Goal: Task Accomplishment & Management: Manage account settings

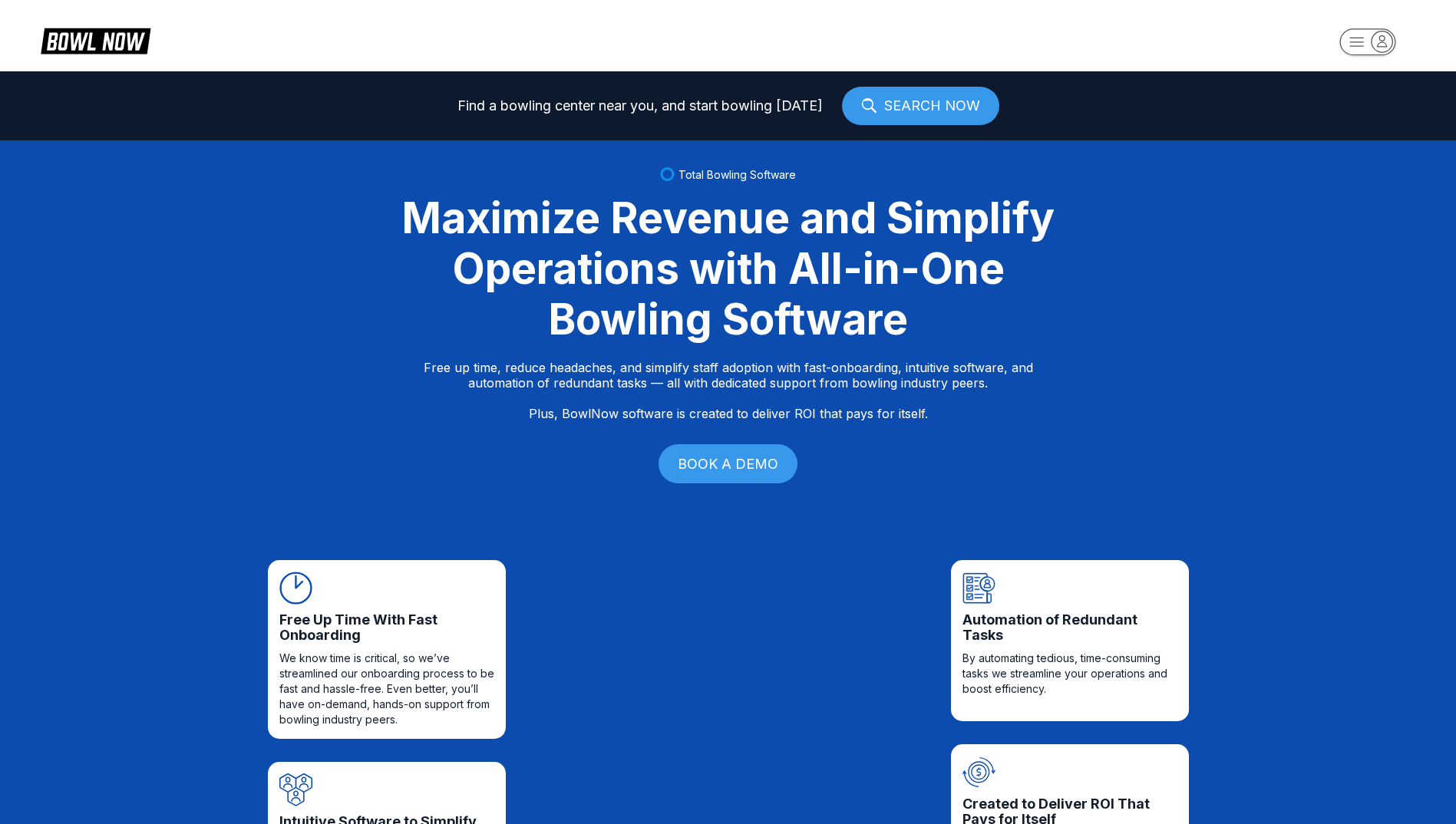
click at [1391, 43] on icon "button" at bounding box center [1381, 41] width 20 height 20
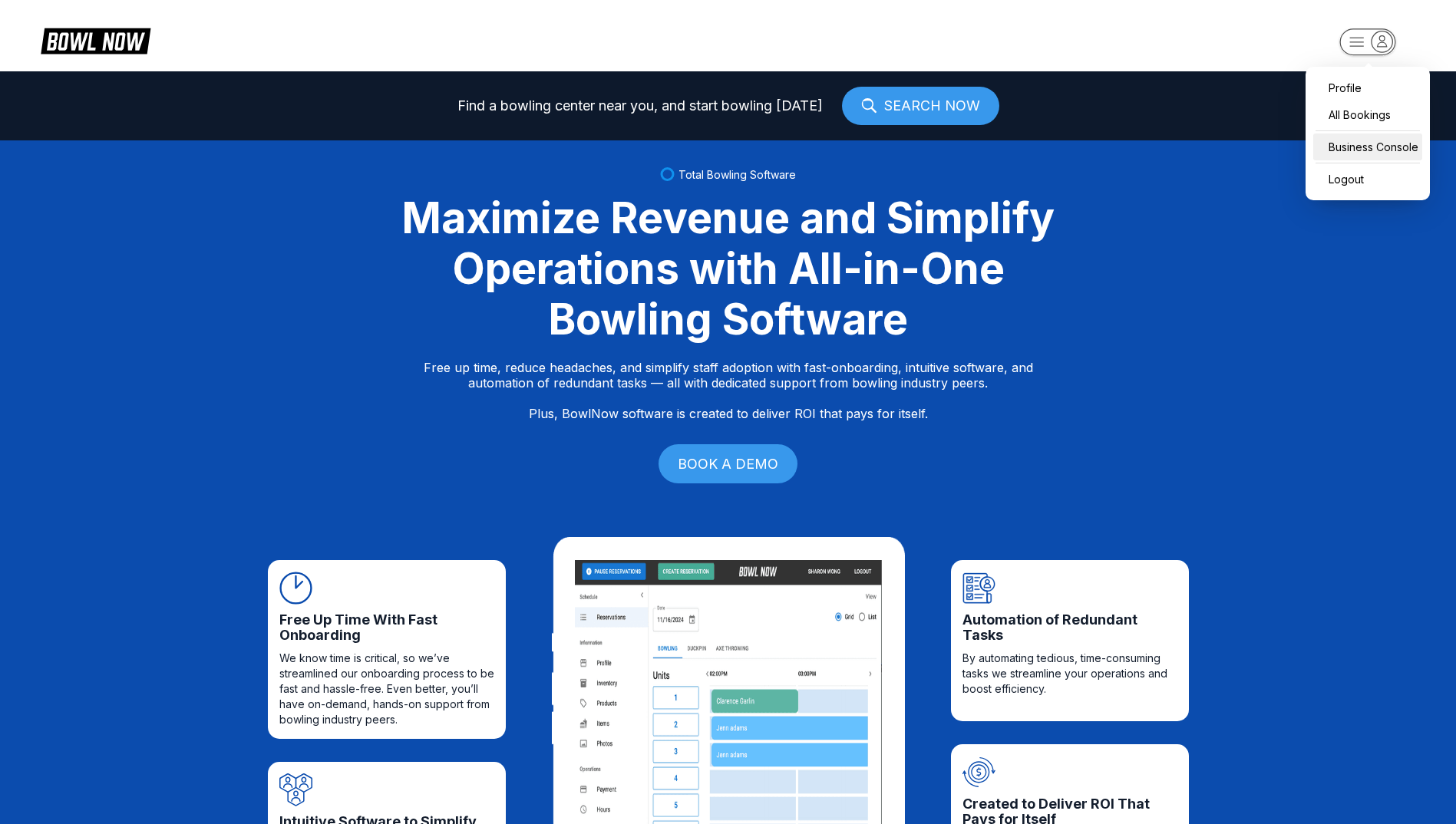
click at [1361, 145] on div "Business Console" at bounding box center [1368, 146] width 109 height 27
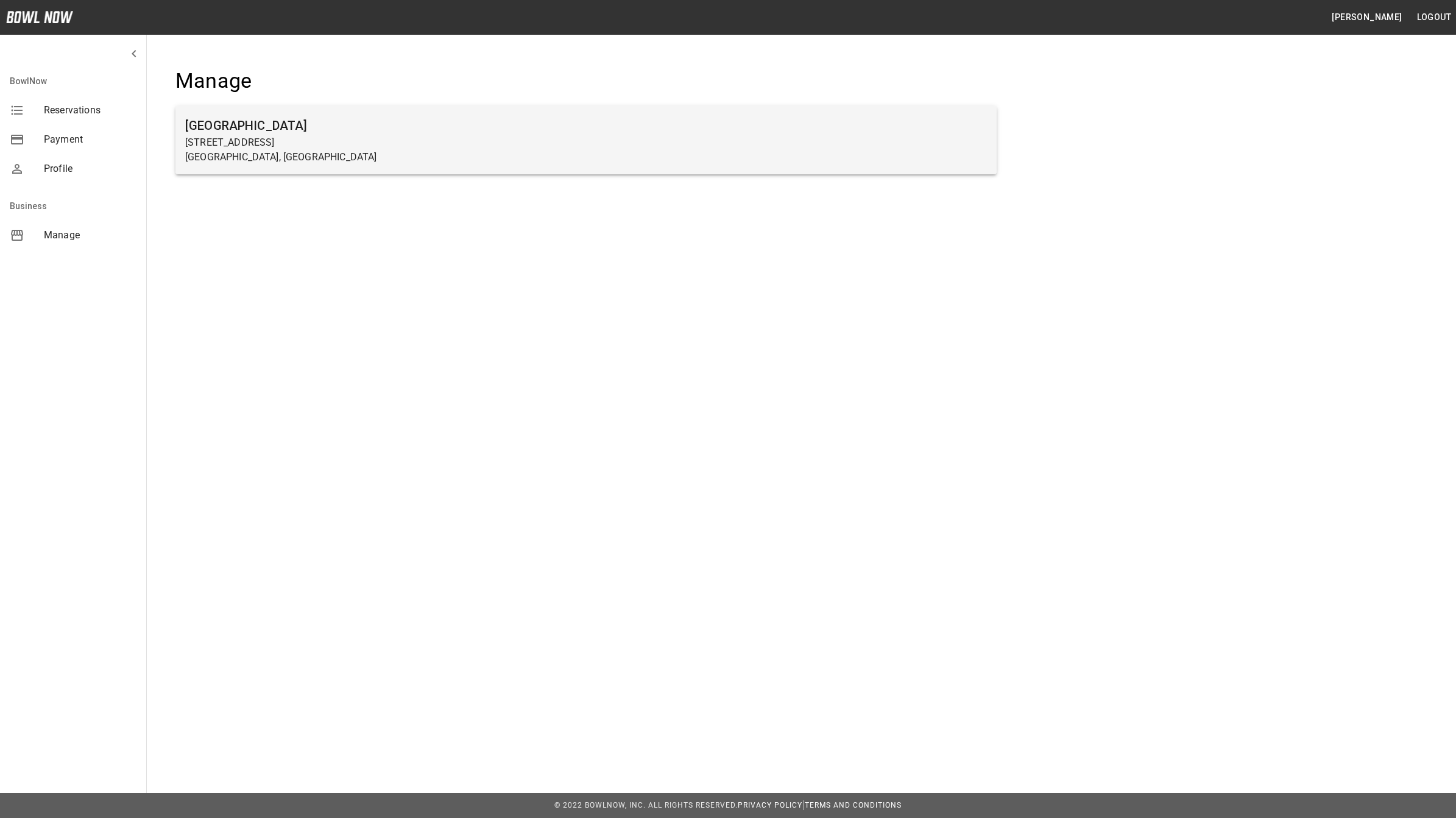
click at [256, 126] on h6 "[GEOGRAPHIC_DATA]" at bounding box center [586, 125] width 802 height 20
click at [257, 130] on h6 "[GEOGRAPHIC_DATA]" at bounding box center [586, 125] width 802 height 20
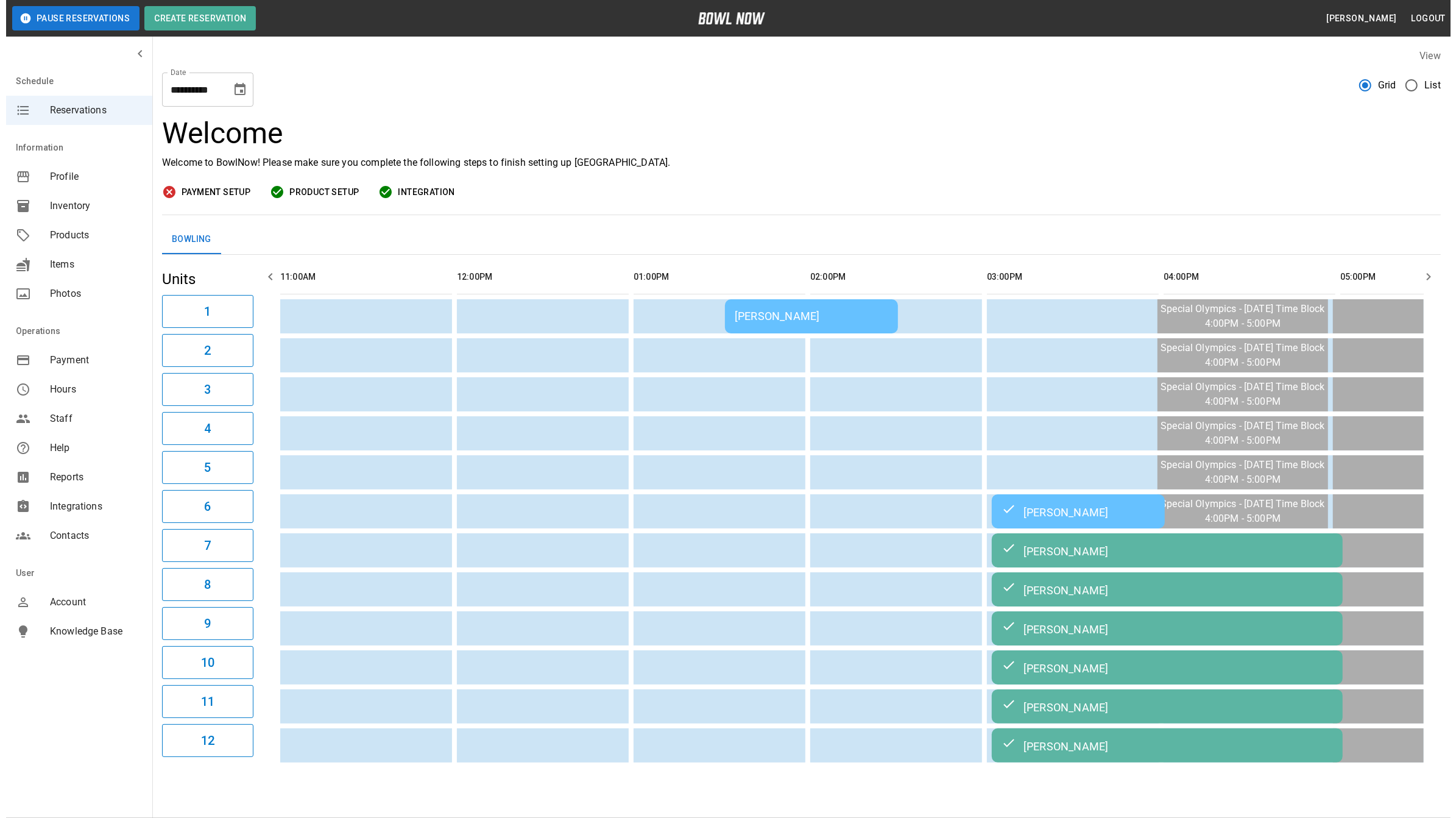
scroll to position [0, 976]
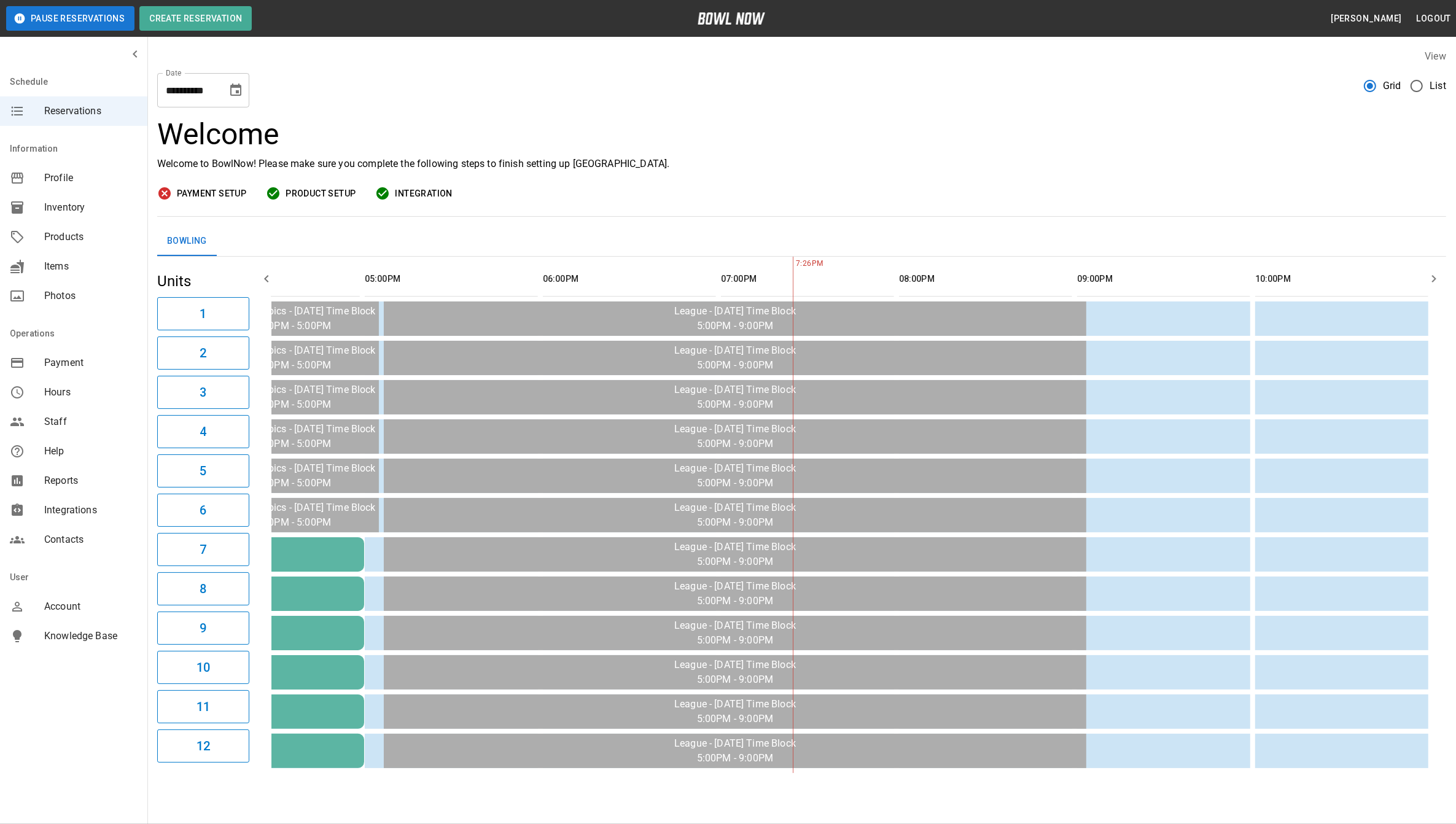
click at [238, 93] on icon "Choose date, selected date is Oct 12, 2025" at bounding box center [235, 89] width 11 height 13
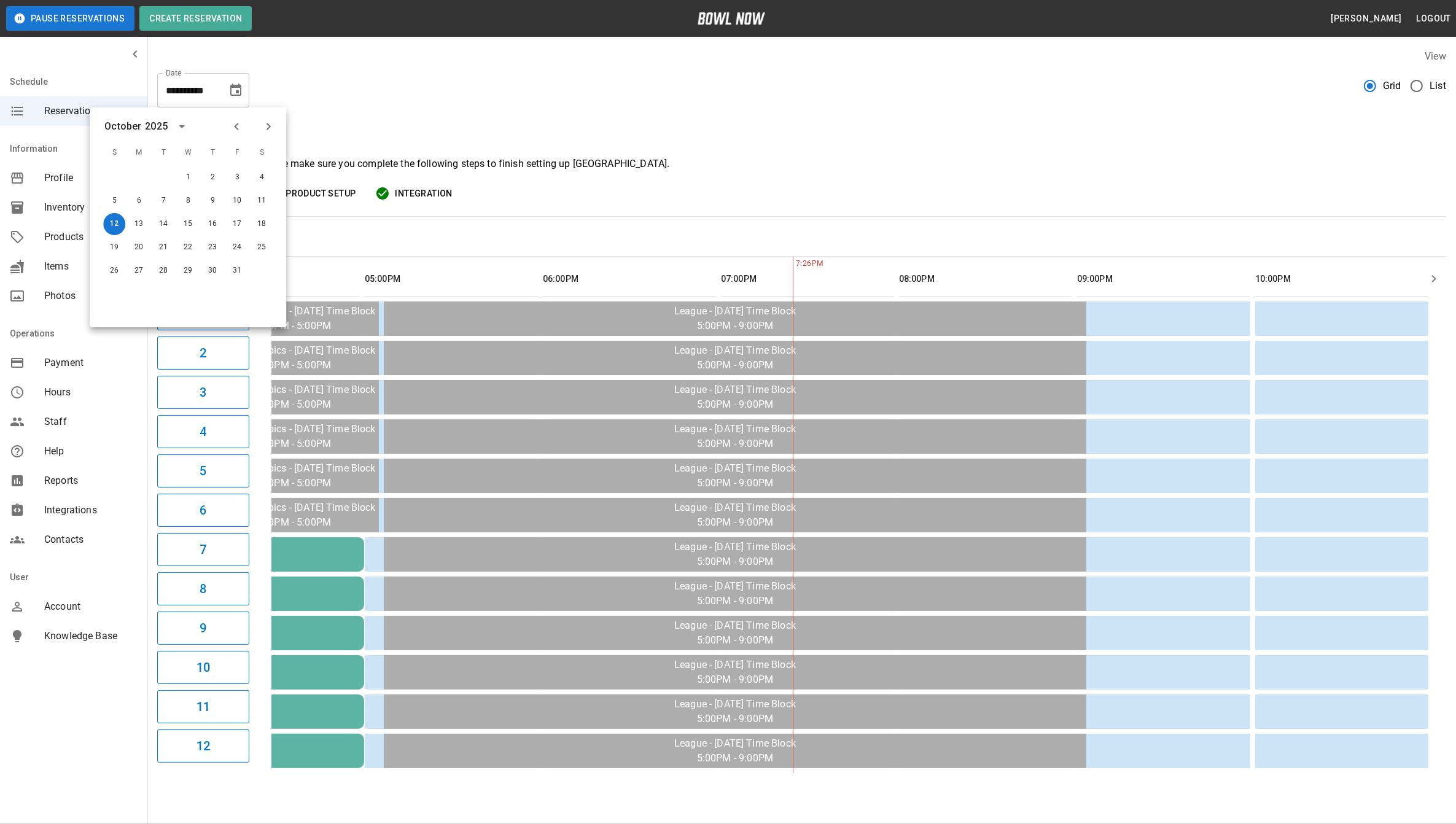
click at [507, 109] on div "**********" at bounding box center [802, 411] width 1309 height 744
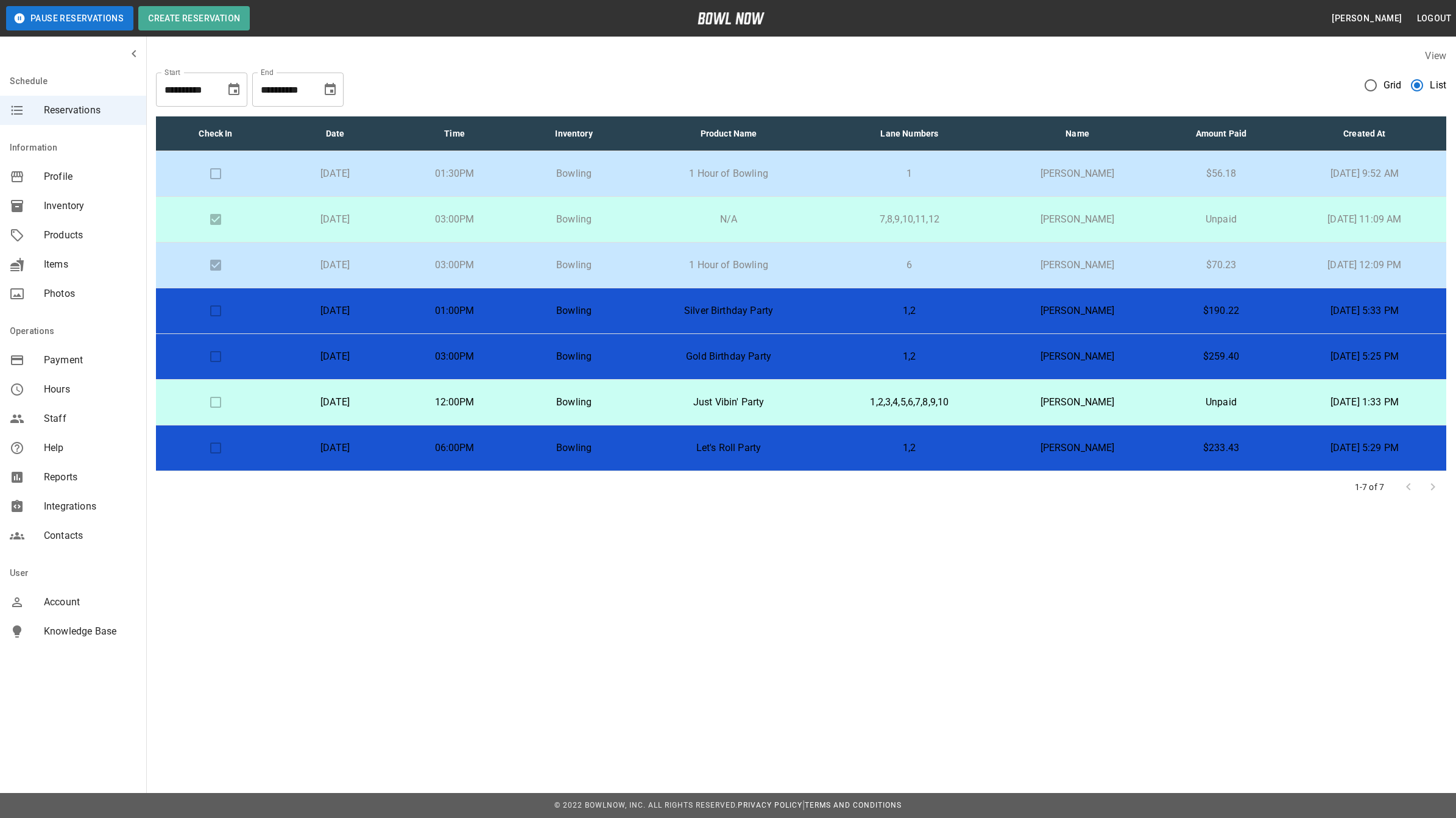
click at [385, 449] on p "[DATE]" at bounding box center [335, 448] width 100 height 15
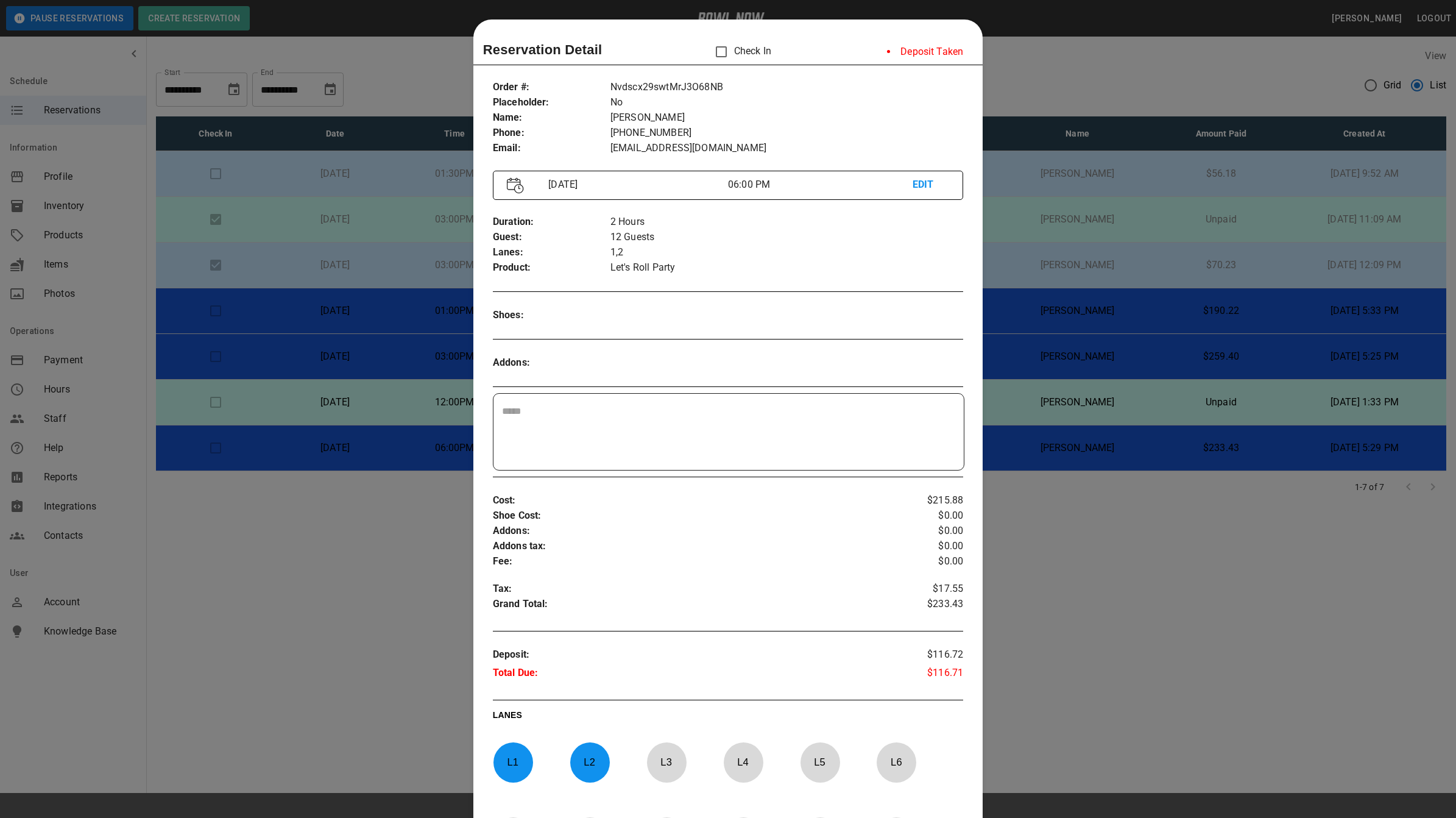
scroll to position [20, 0]
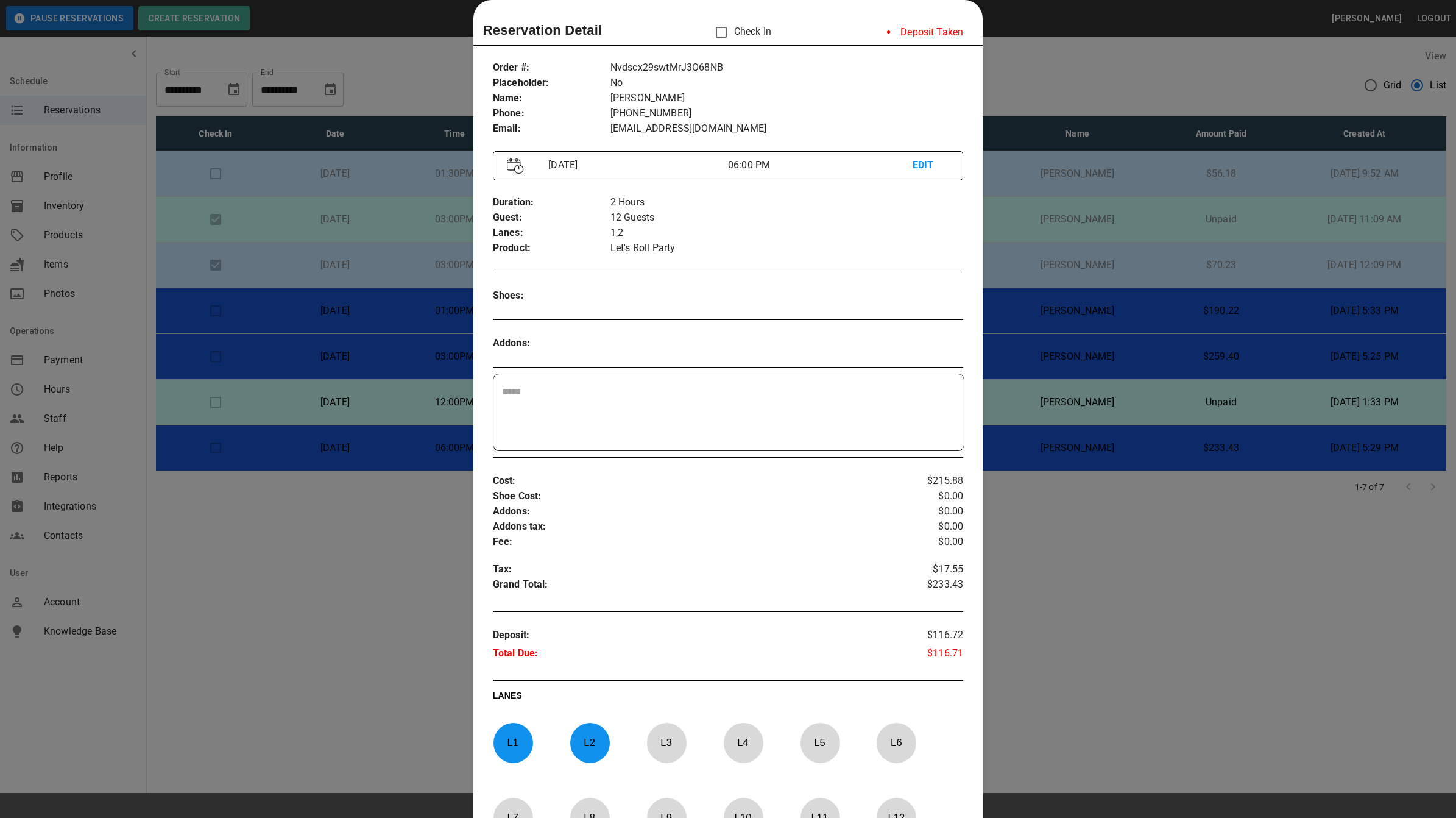
click at [913, 163] on p "EDIT" at bounding box center [931, 165] width 37 height 15
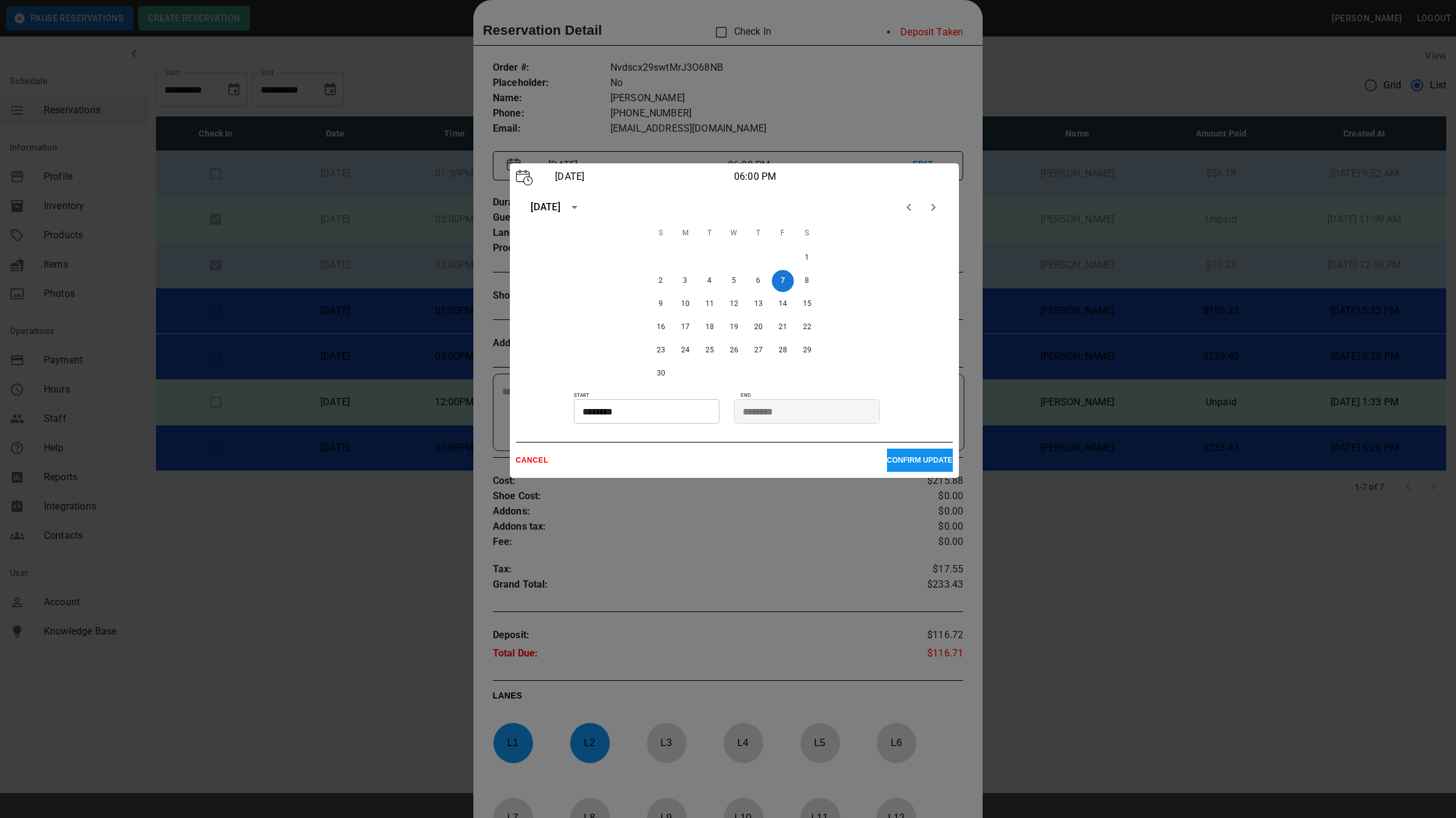
click at [597, 415] on input "********" at bounding box center [642, 411] width 137 height 24
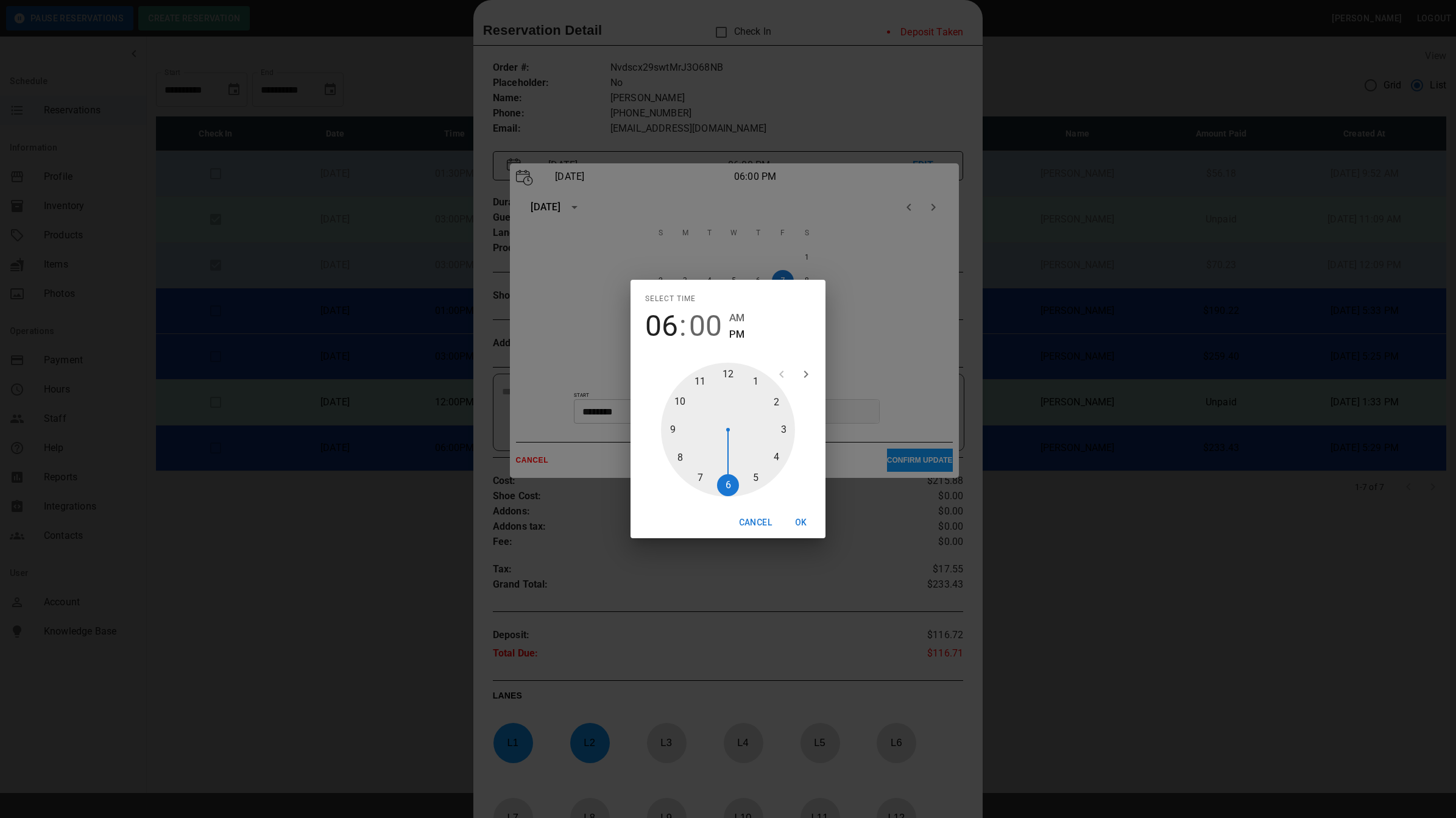
click at [759, 476] on div at bounding box center [728, 429] width 134 height 134
type input "********"
click at [899, 369] on div "Select time 05 : 00 AM PM 05 10 15 20 25 30 35 40 45 50 55 00 Cancel OK" at bounding box center [728, 409] width 1456 height 818
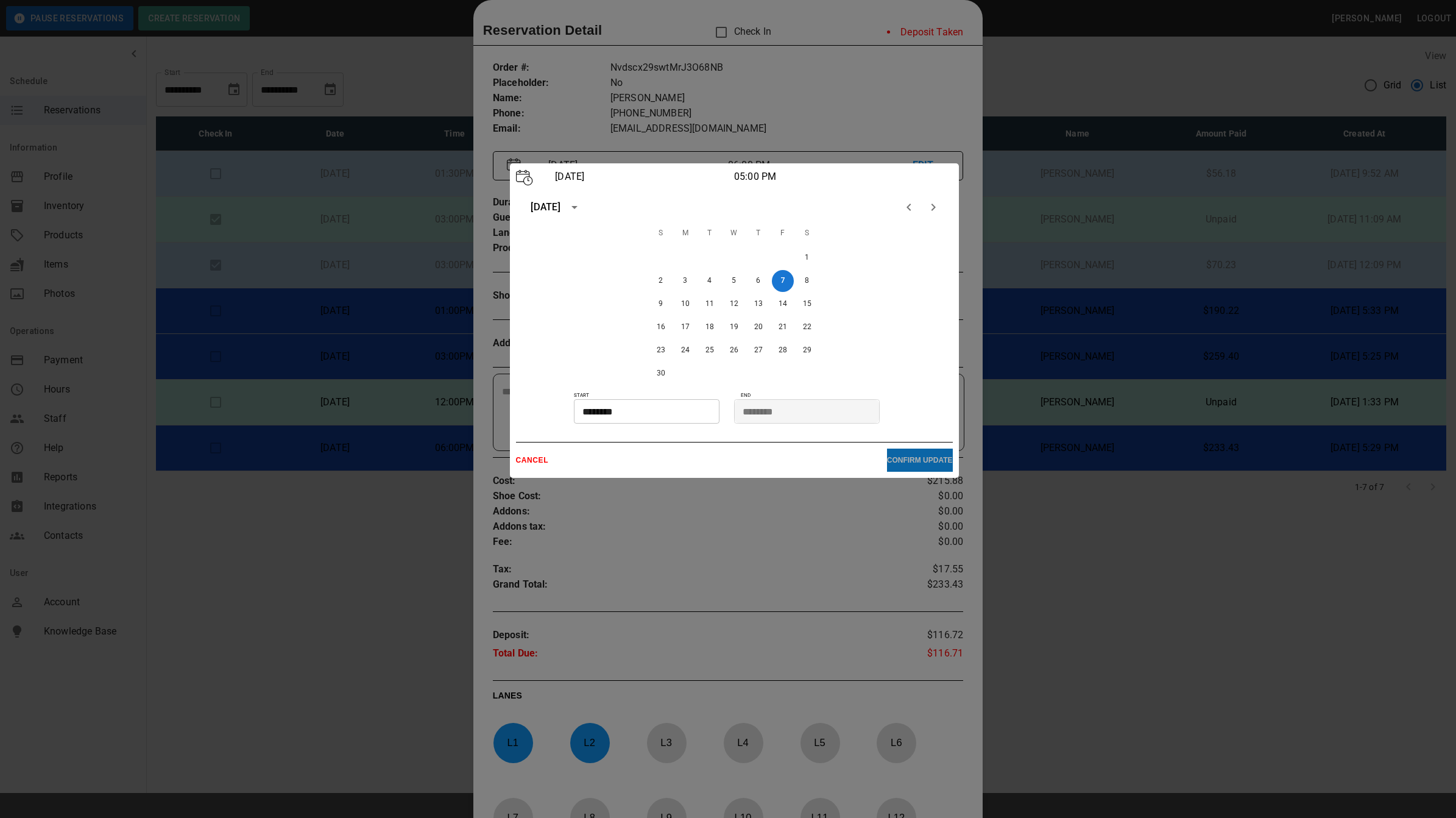
click at [894, 461] on p "CONFIRM UPDATE" at bounding box center [920, 460] width 66 height 9
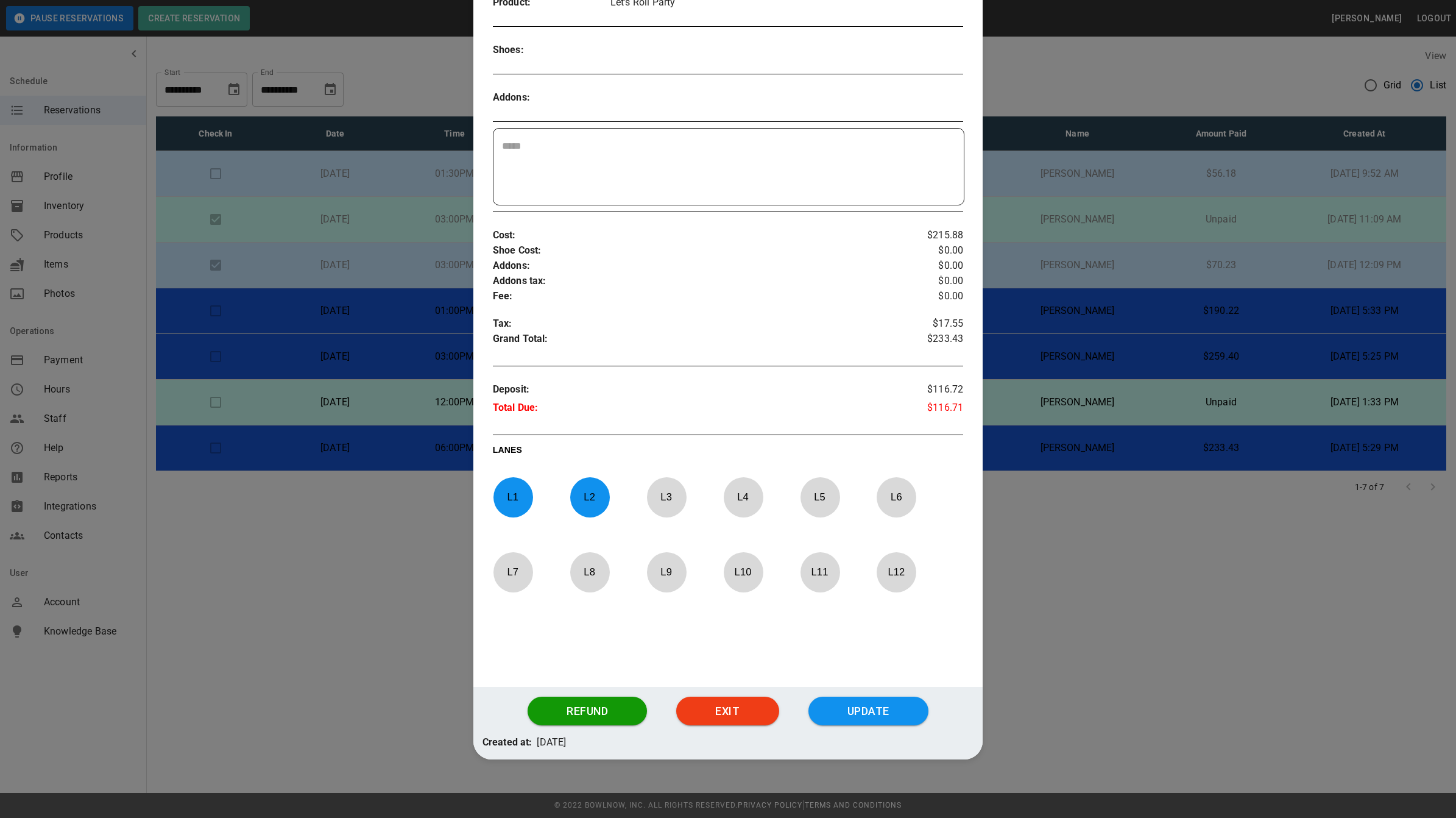
scroll to position [269, 0]
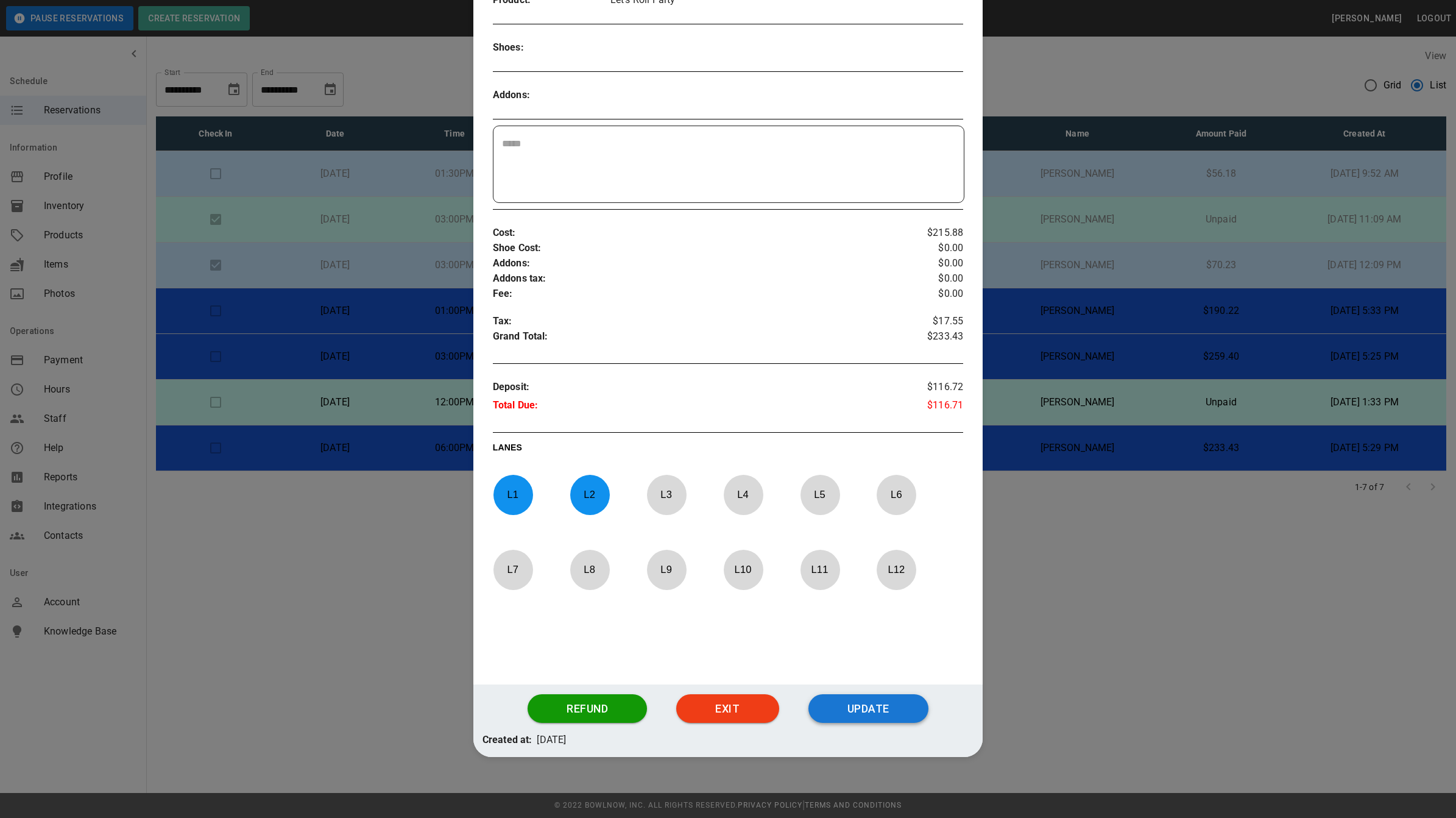
click at [860, 711] on button "Update" at bounding box center [869, 709] width 120 height 29
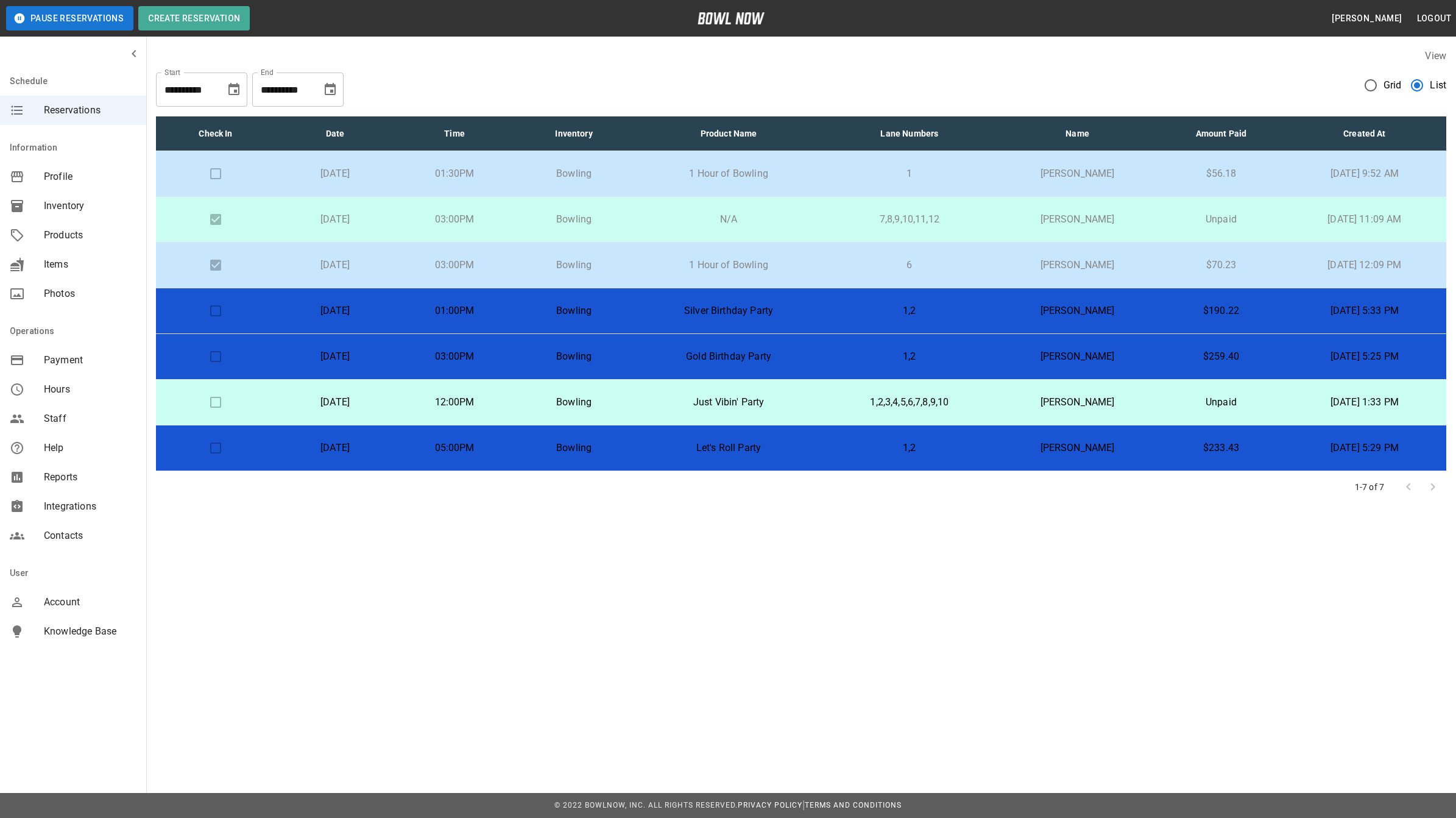
click at [363, 451] on p "[DATE]" at bounding box center [335, 448] width 100 height 15
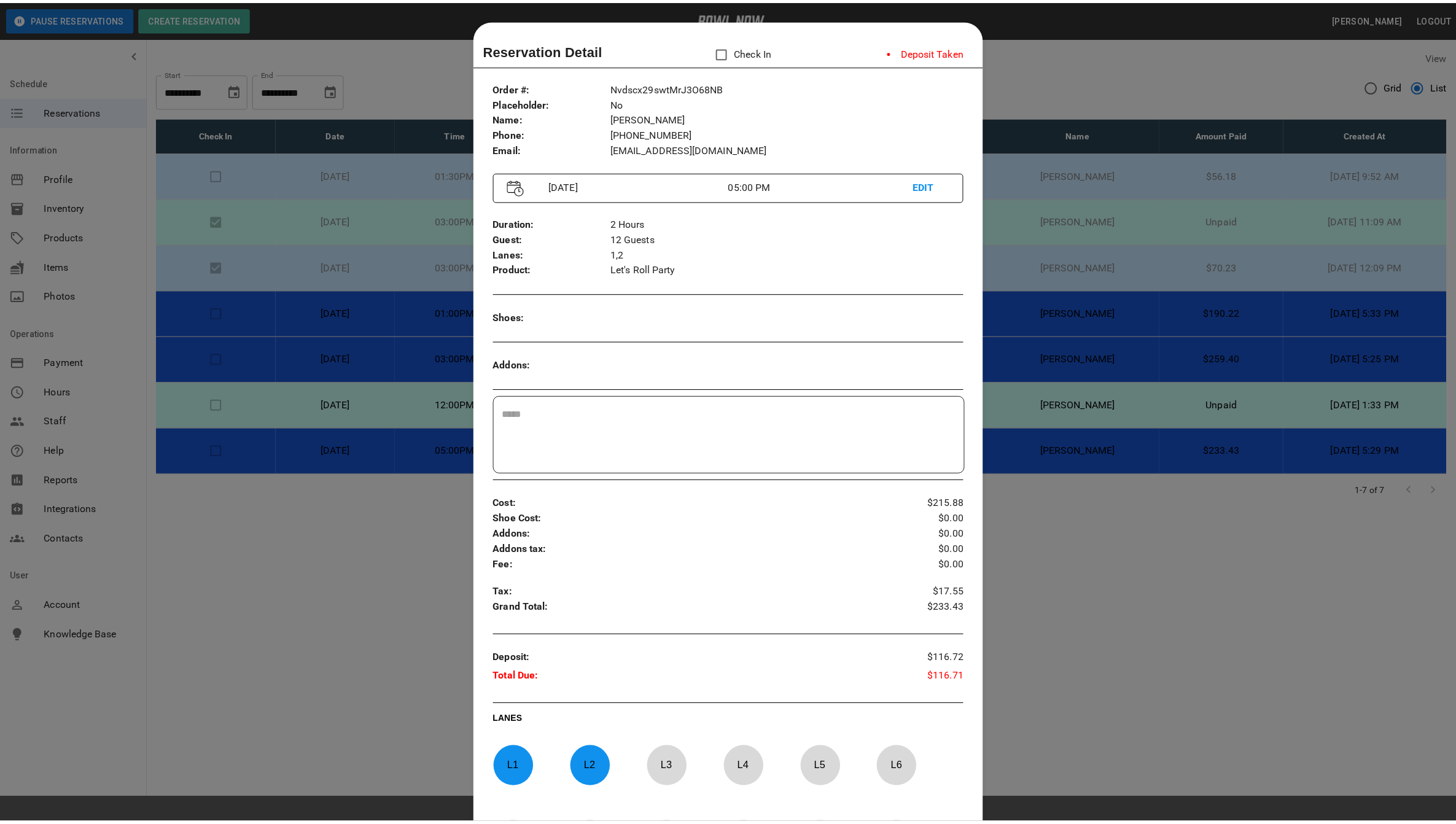
scroll to position [20, 0]
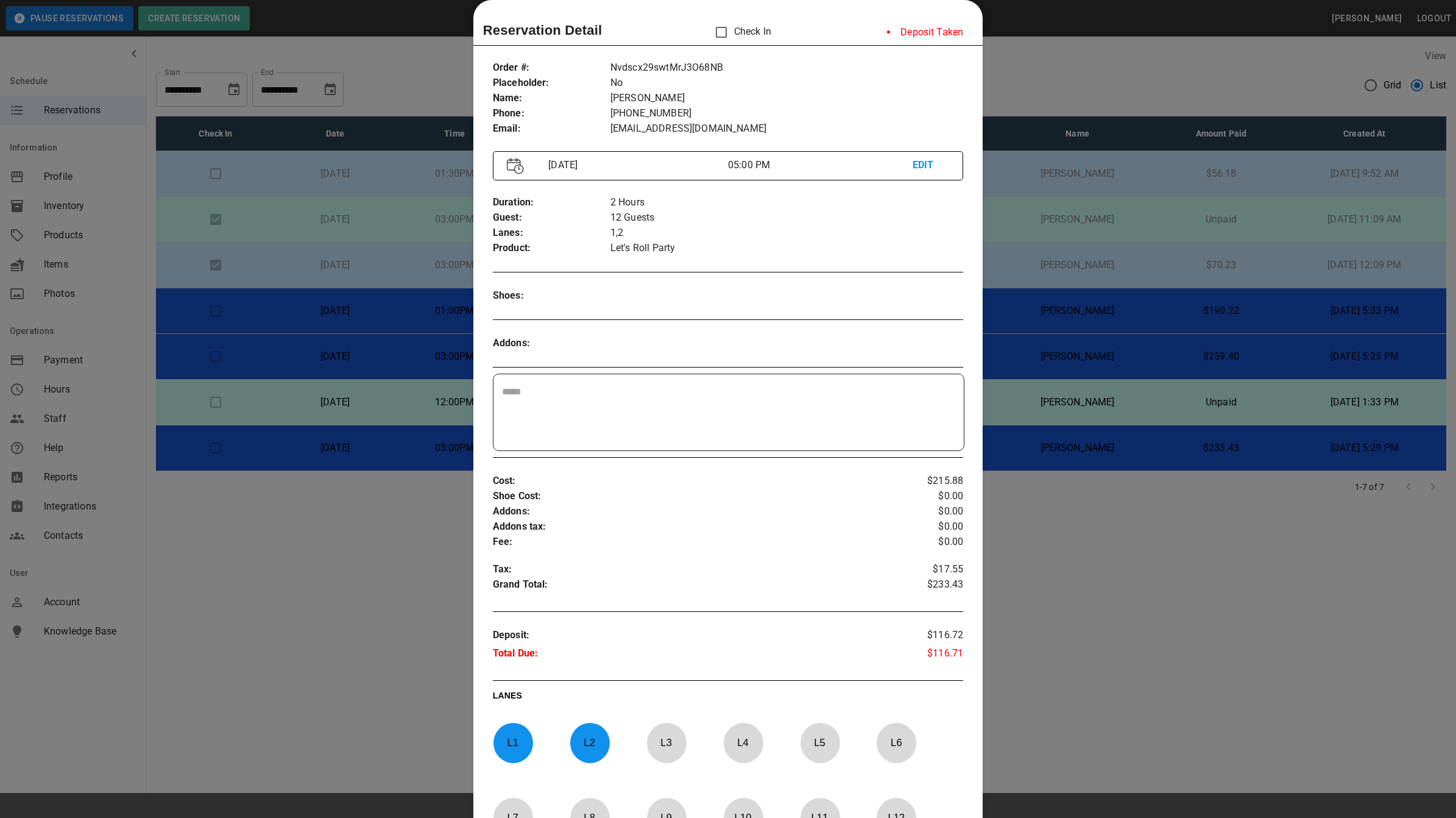
click at [1050, 63] on div at bounding box center [728, 409] width 1456 height 818
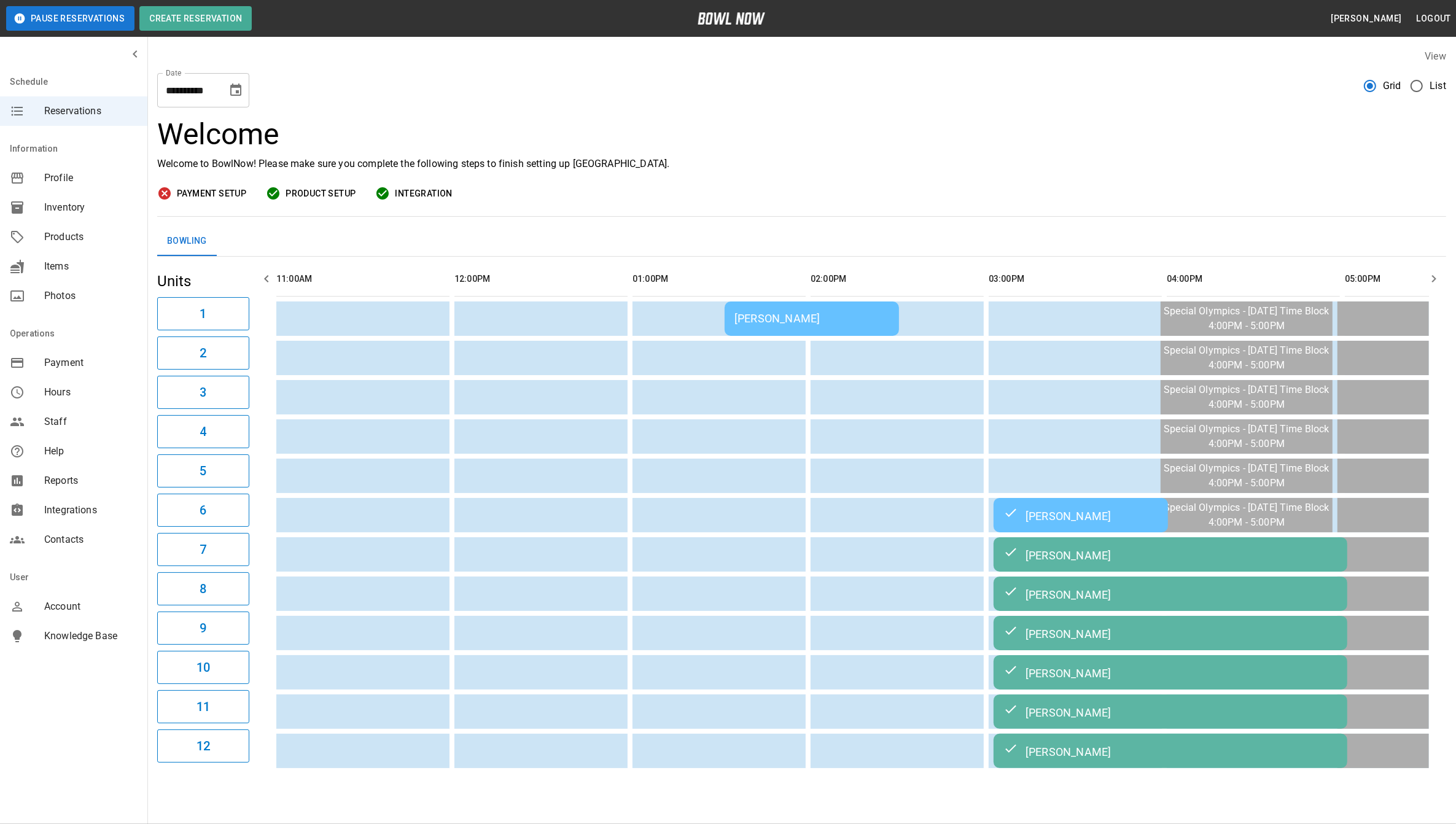
scroll to position [0, 983]
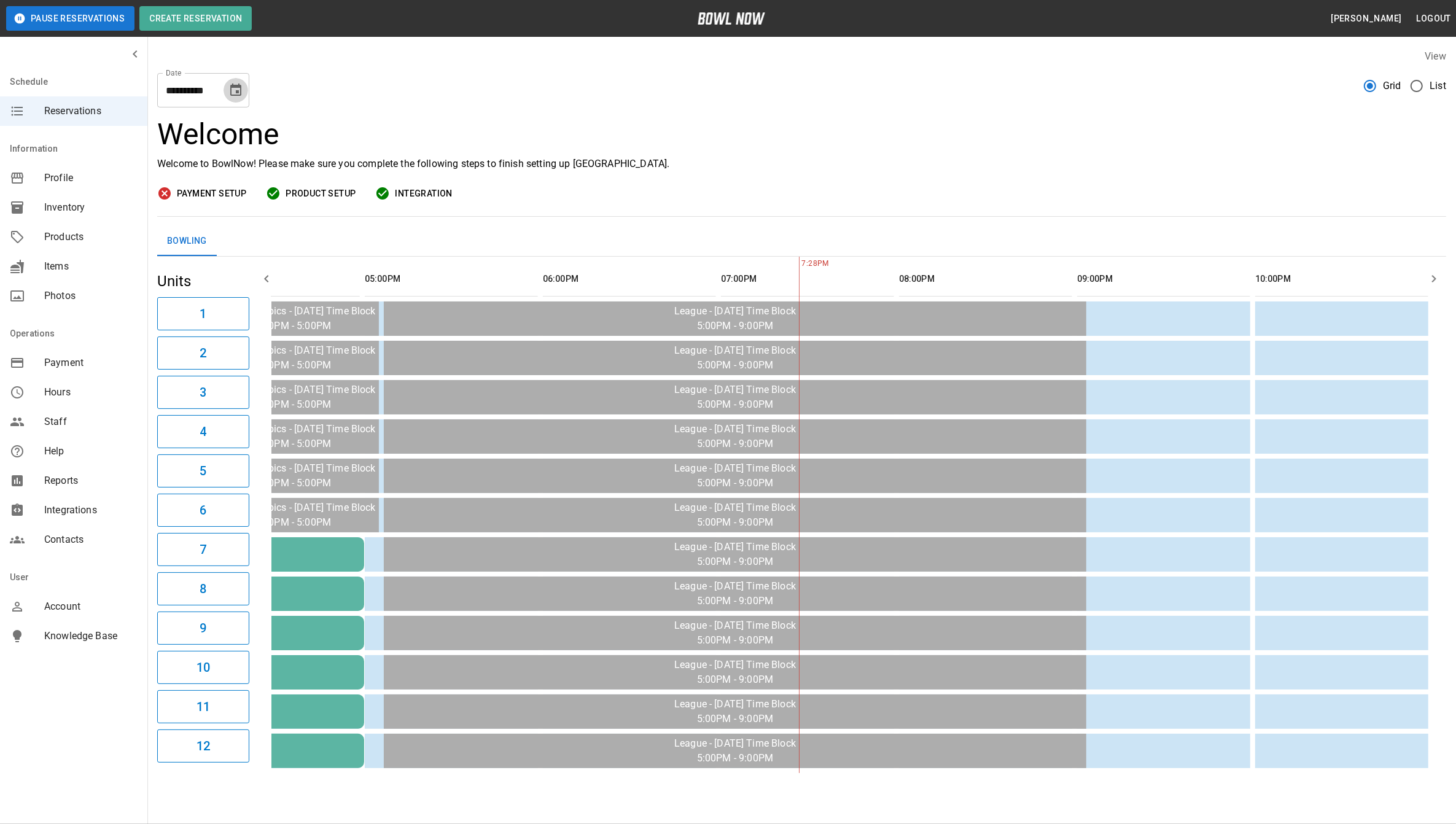
click at [224, 94] on button "Choose date, selected date is Oct 12, 2025" at bounding box center [235, 90] width 24 height 24
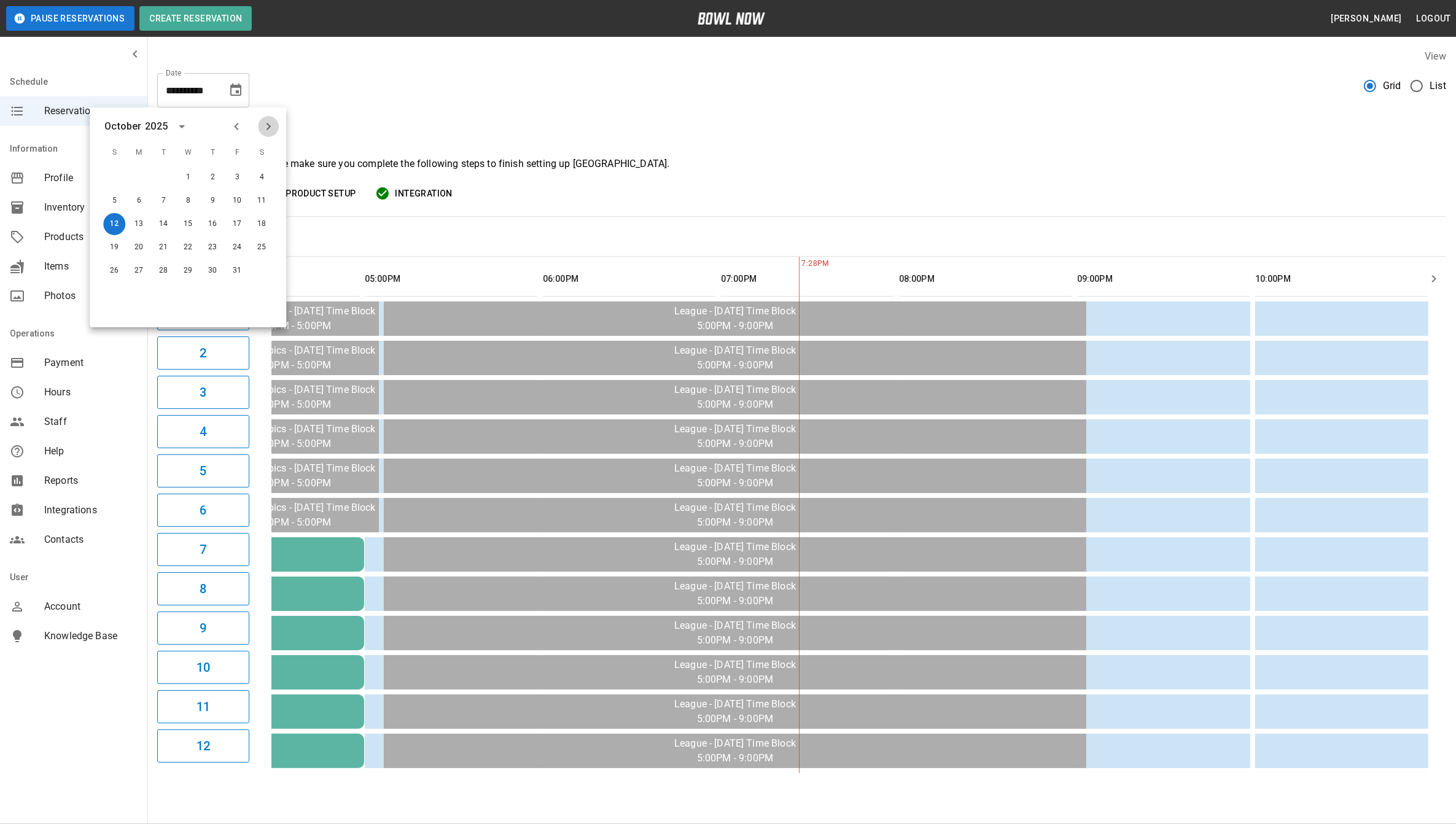
click at [265, 128] on icon "Next month" at bounding box center [268, 127] width 15 height 15
click at [237, 208] on button "7" at bounding box center [237, 200] width 22 height 22
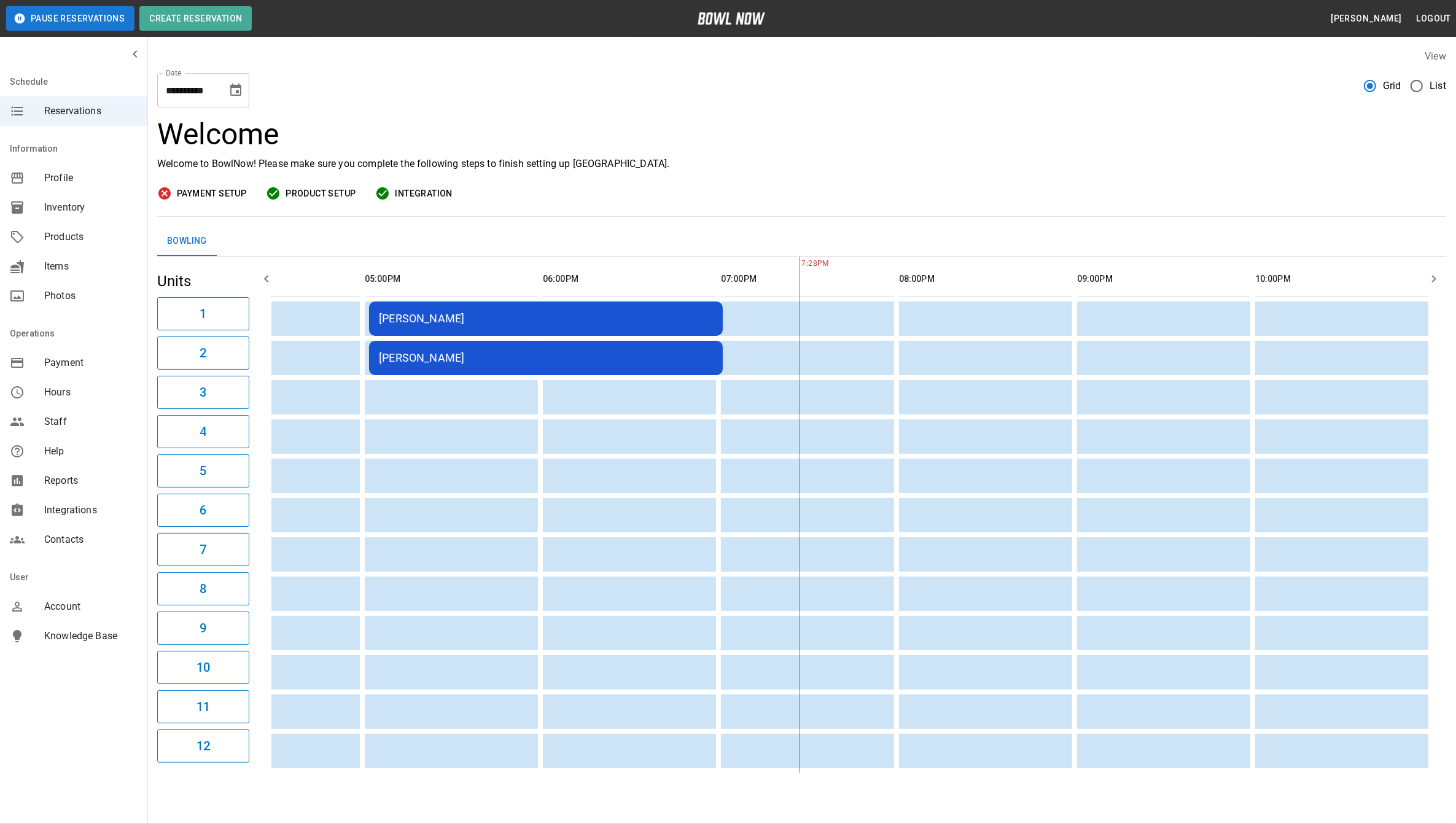
click at [241, 93] on icon "Choose date, selected date is Nov 7, 2025" at bounding box center [235, 89] width 11 height 13
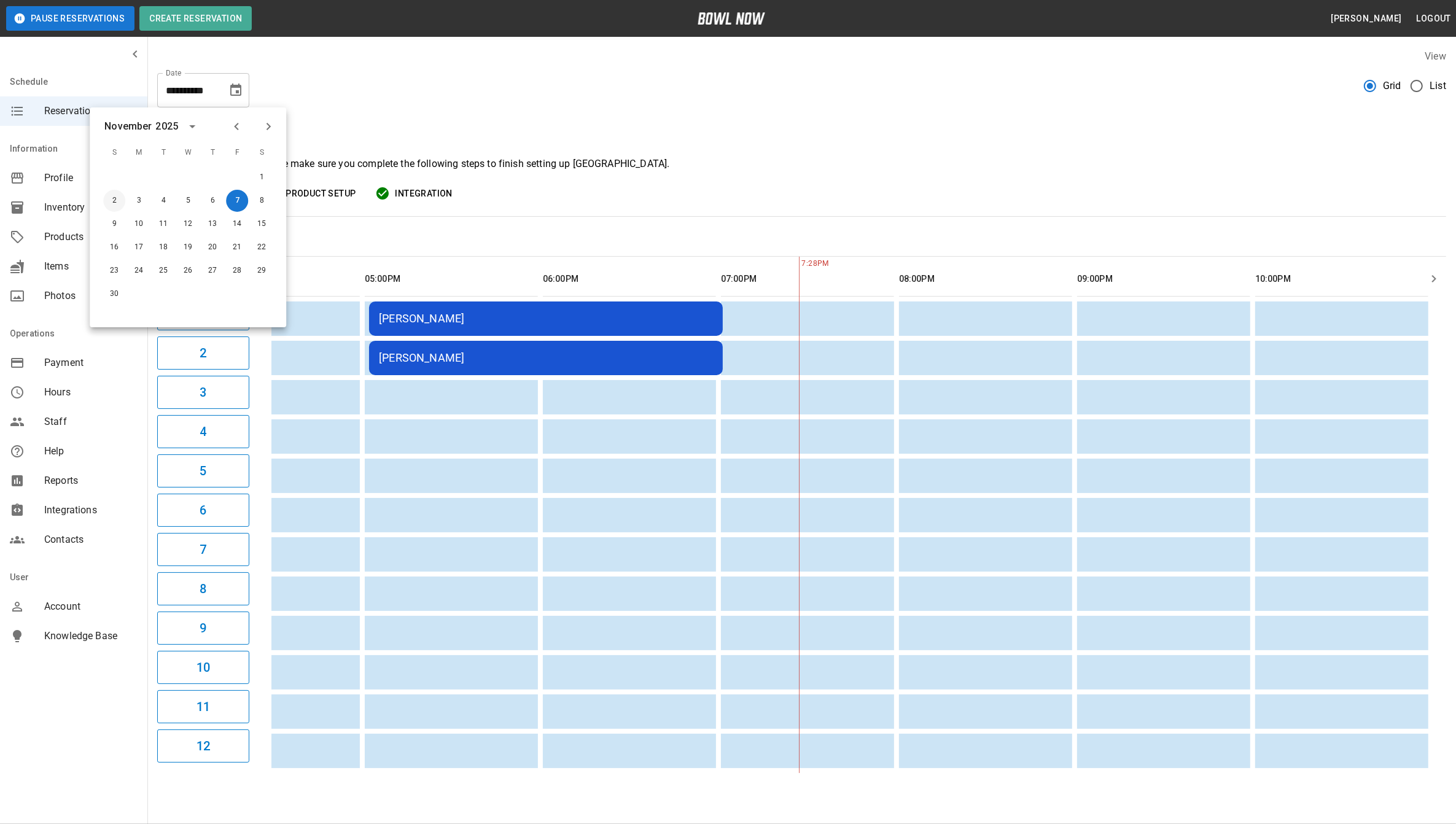
click at [120, 200] on button "2" at bounding box center [114, 200] width 22 height 22
type input "**********"
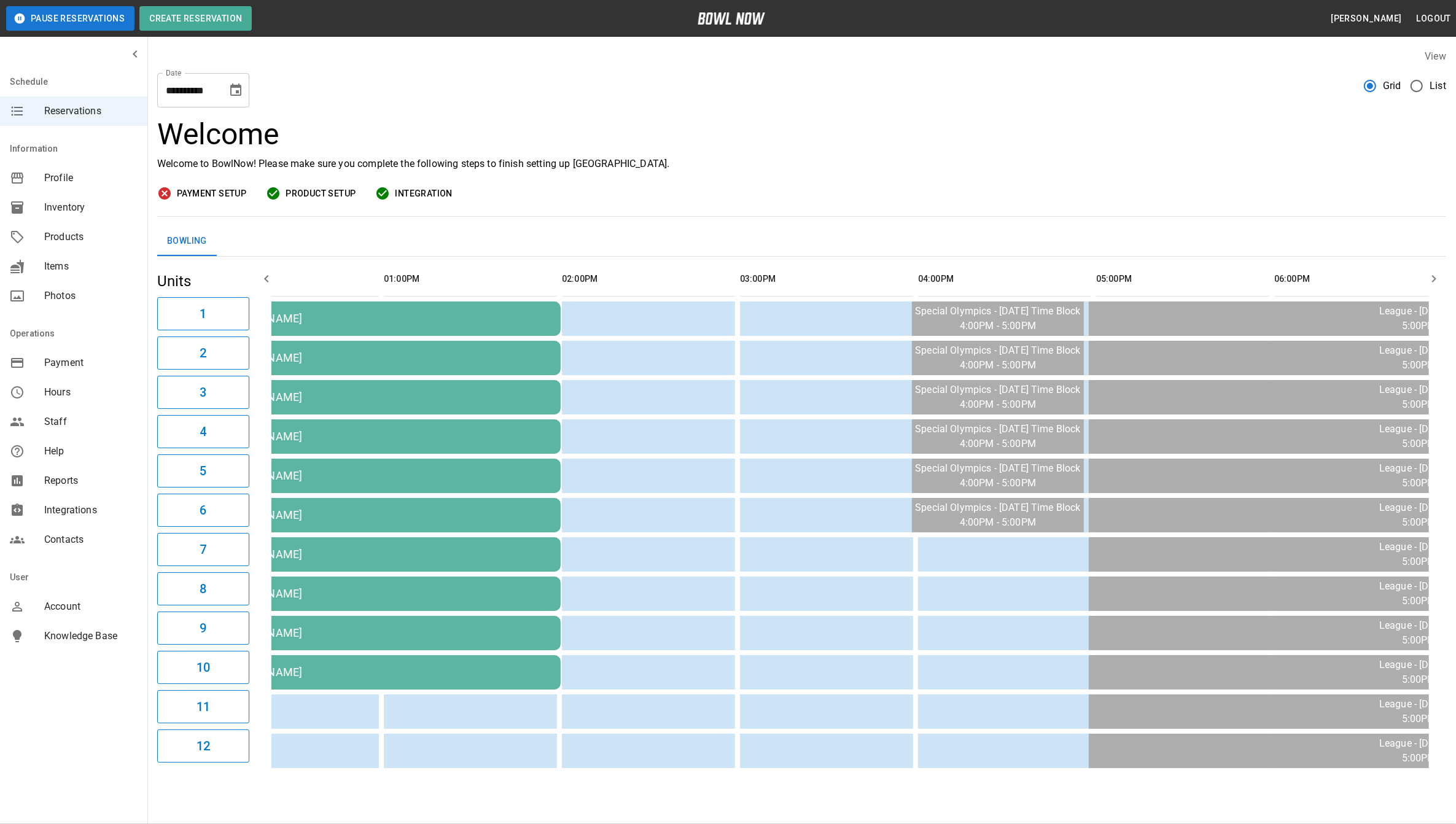
scroll to position [0, 228]
